Goal: Ask a question

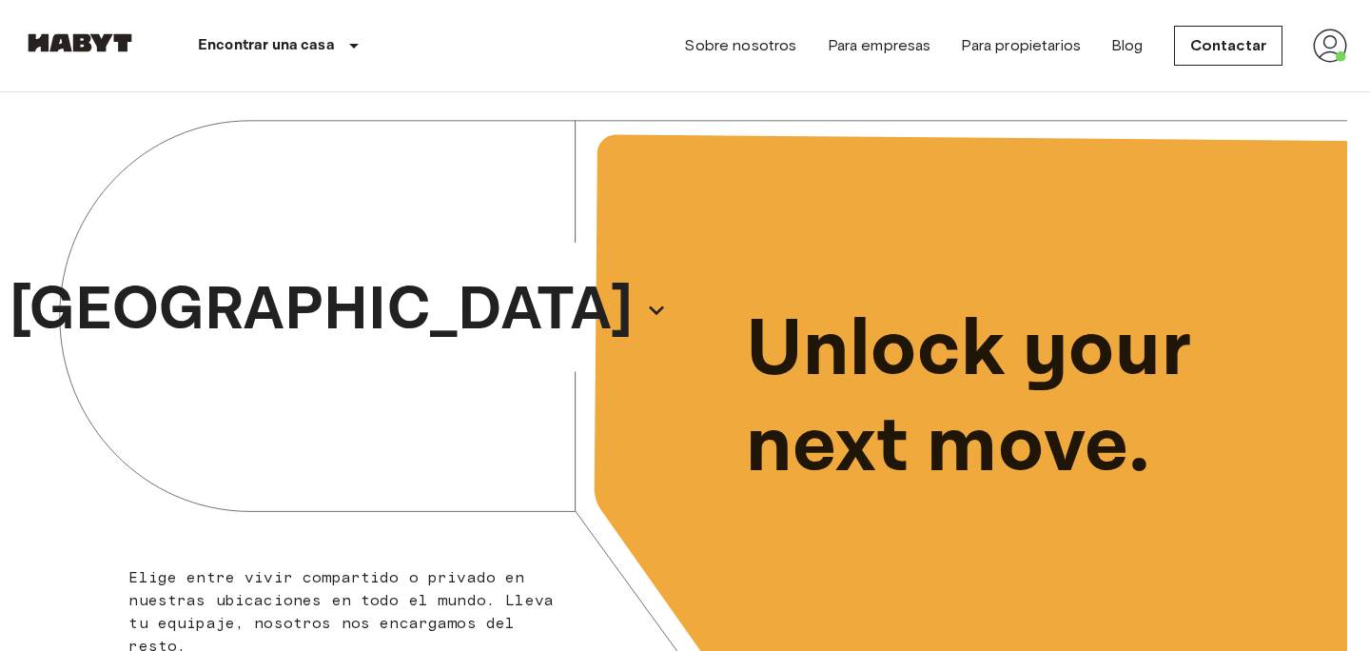
click at [1331, 39] on img at bounding box center [1330, 46] width 34 height 34
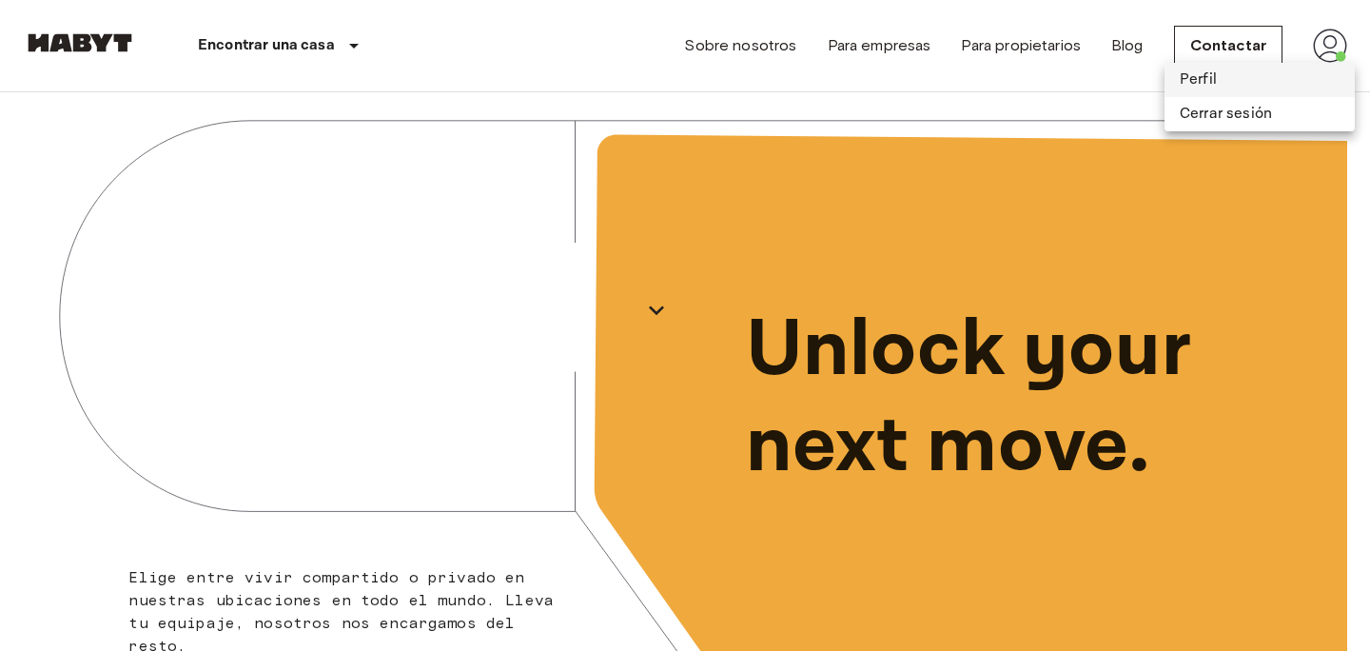
click at [1235, 83] on li "Perfil" at bounding box center [1260, 80] width 190 height 34
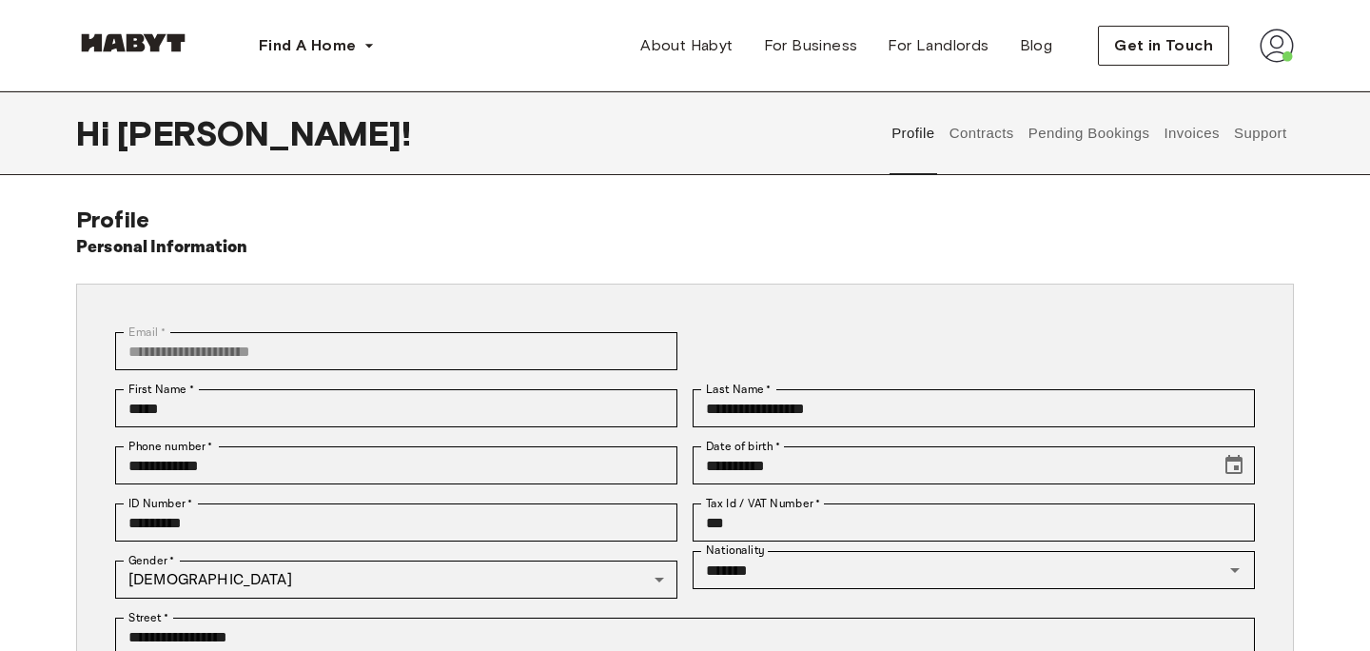
click at [1189, 124] on button "Invoices" at bounding box center [1192, 133] width 60 height 84
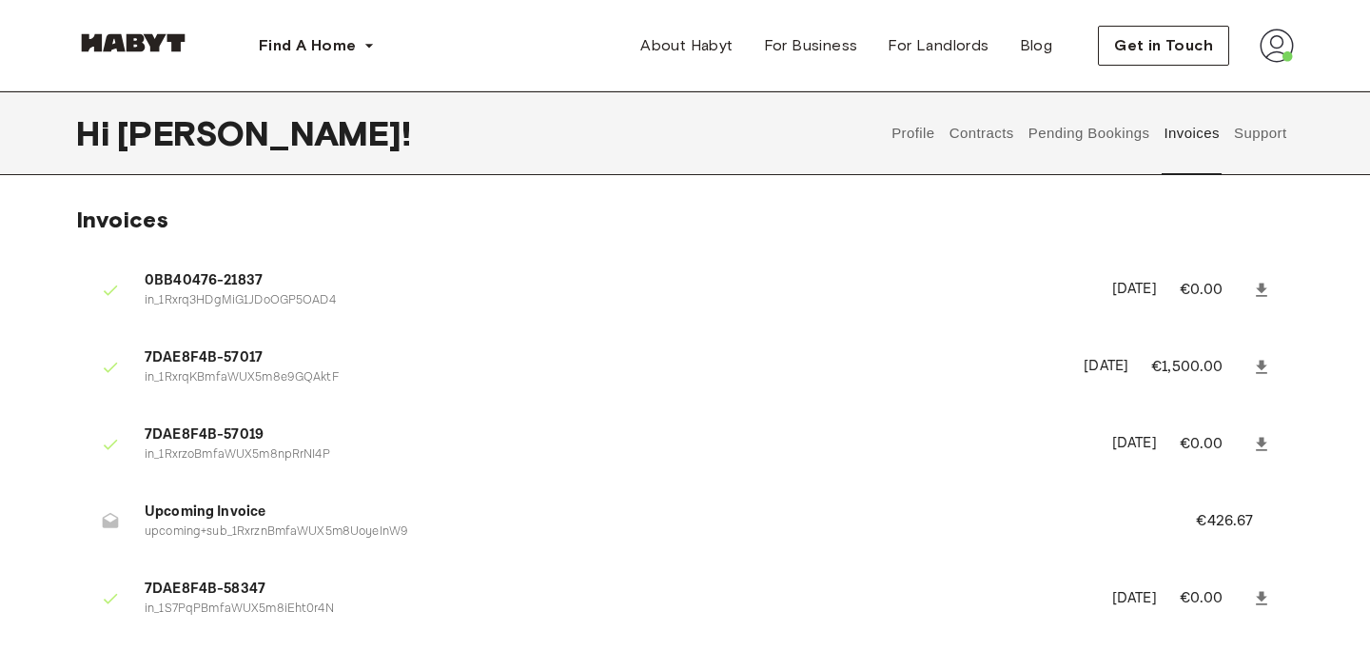
click at [1300, 127] on div "Hi [PERSON_NAME] ! Profile Contracts Pending Bookings Invoices Support" at bounding box center [685, 133] width 1370 height 84
click at [1264, 128] on button "Support" at bounding box center [1260, 133] width 58 height 84
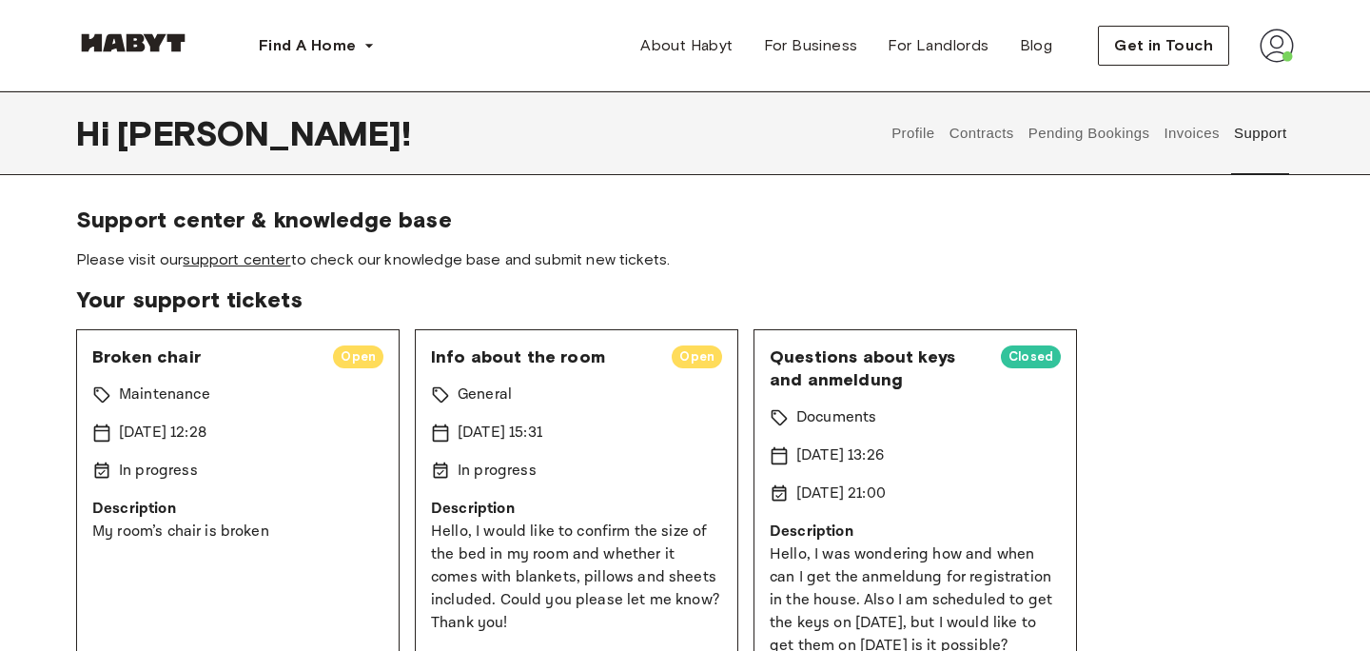
click at [267, 263] on link "support center" at bounding box center [237, 259] width 108 height 18
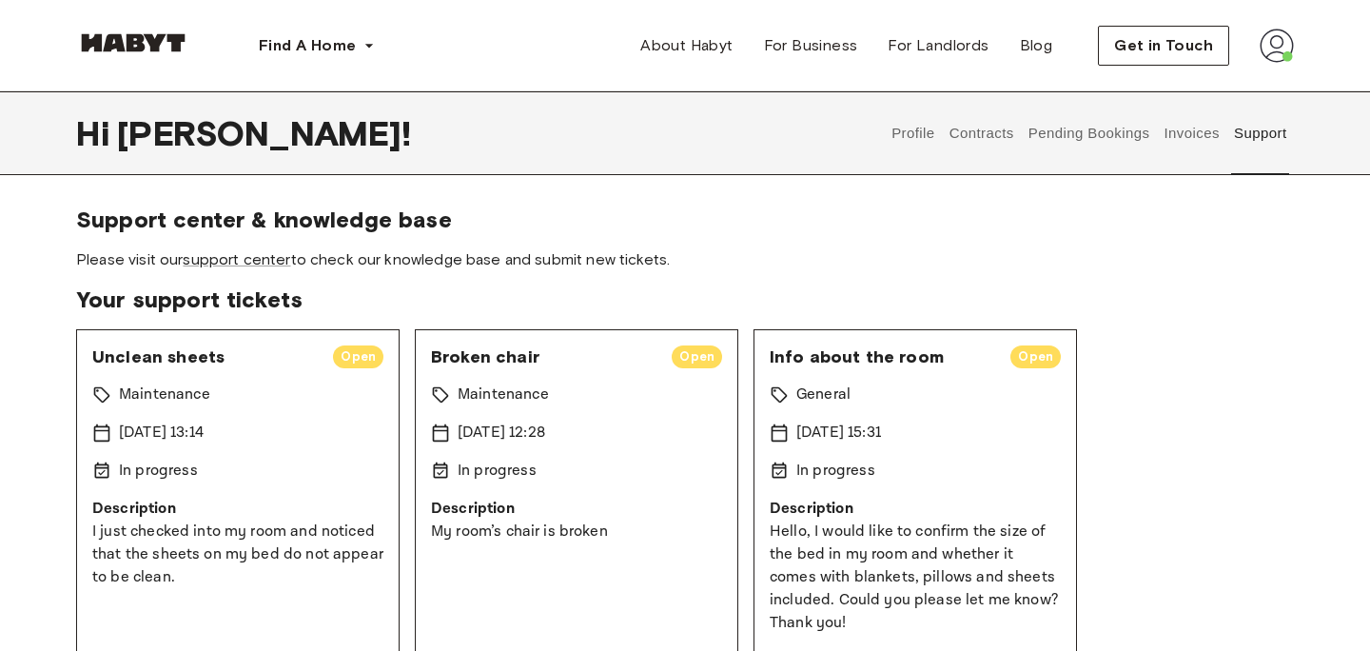
click at [1198, 540] on div "Unclean sheets Open Maintenance 16 Sep 2025 13:14 In progress Description I jus…" at bounding box center [685, 660] width 1218 height 662
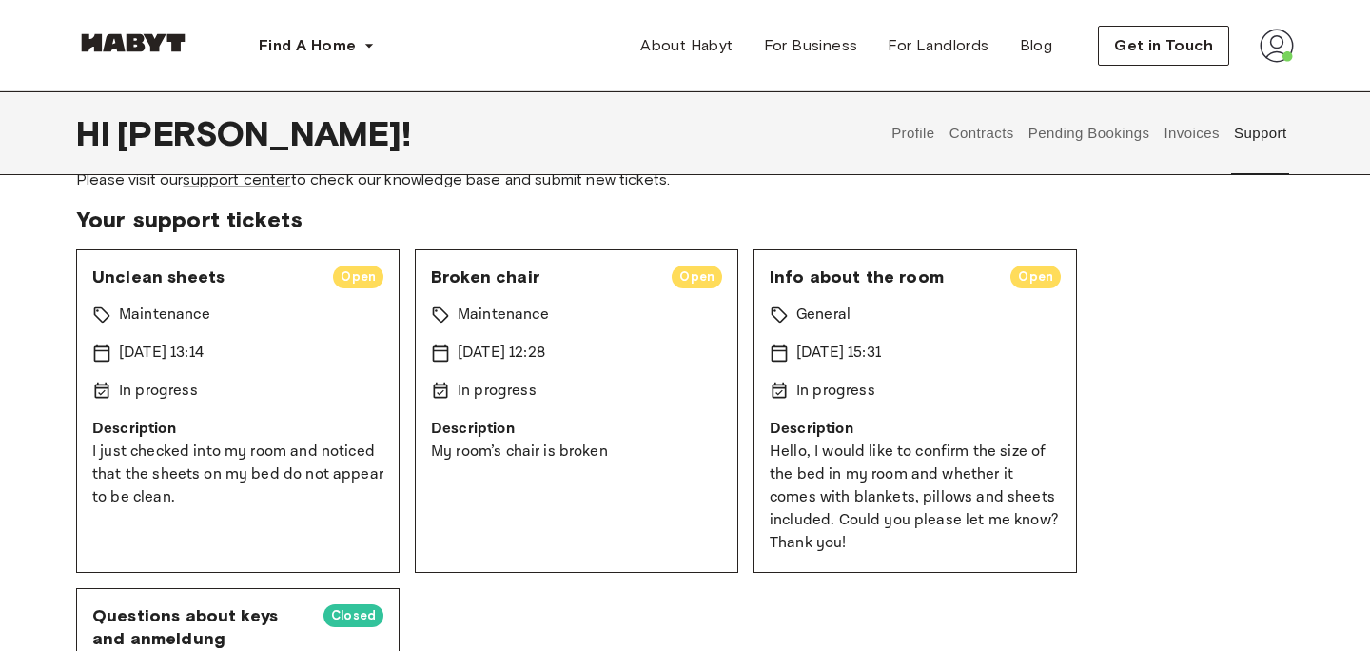
scroll to position [69, 0]
